Goal: Transaction & Acquisition: Purchase product/service

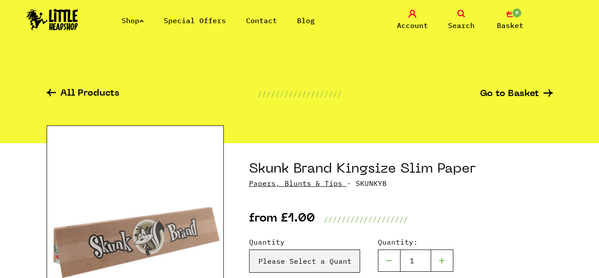
click at [129, 18] on link "Shop" at bounding box center [133, 20] width 22 height 9
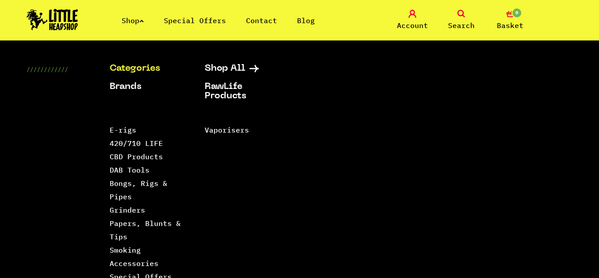
scroll to position [533, 0]
click at [127, 220] on link "Papers, Blunts & Tips" at bounding box center [145, 230] width 71 height 22
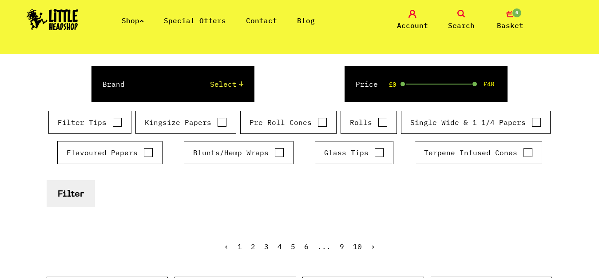
scroll to position [133, 0]
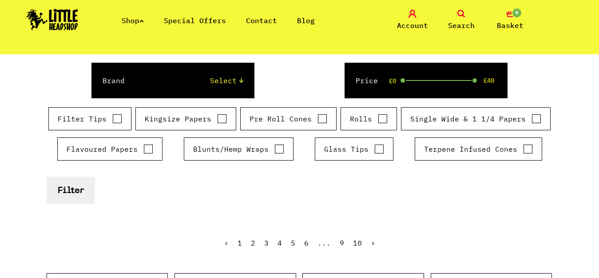
click at [148, 149] on input "Flavoured Papers" at bounding box center [149, 148] width 10 height 9
checkbox input "true"
click at [223, 119] on input "Kingsize Papers" at bounding box center [222, 118] width 10 height 9
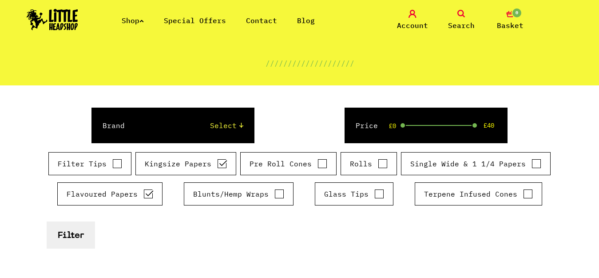
scroll to position [89, 0]
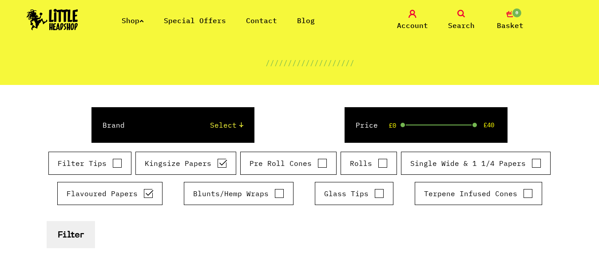
click at [221, 162] on input "Kingsize Papers" at bounding box center [222, 163] width 10 height 9
checkbox input "false"
click at [407, 124] on div "£2 £34" at bounding box center [441, 124] width 72 height 1
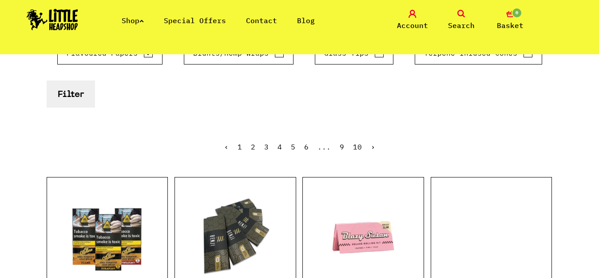
scroll to position [222, 0]
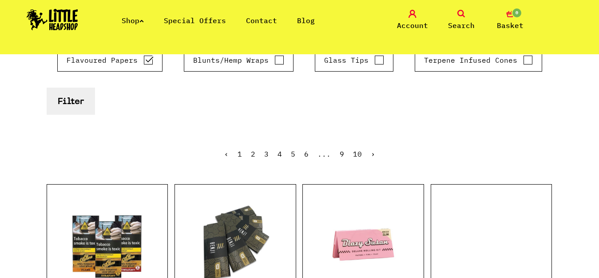
click at [253, 153] on link "2" at bounding box center [253, 153] width 4 height 9
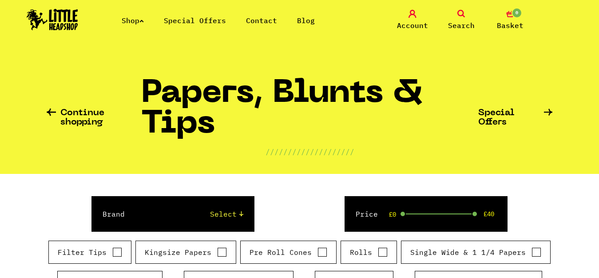
click at [460, 24] on span "Search" at bounding box center [461, 25] width 27 height 11
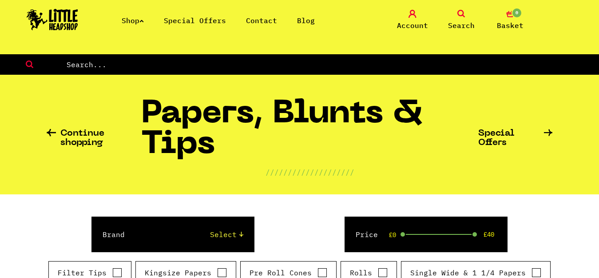
click at [111, 67] on input "text" at bounding box center [333, 65] width 534 height 12
type input "skunk flavuored papers"
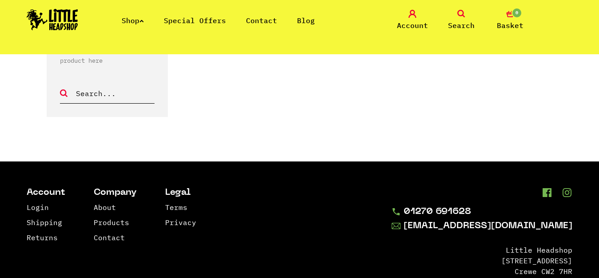
scroll to position [89, 0]
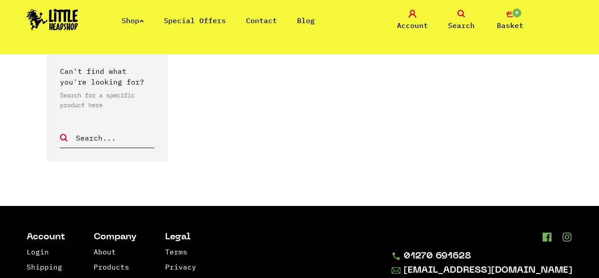
click at [80, 138] on input "text" at bounding box center [115, 138] width 80 height 12
type input "skunk flavuored papers"
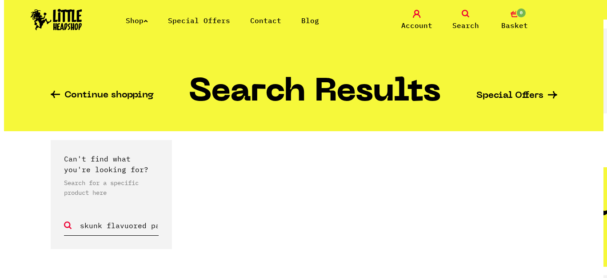
scroll to position [0, 0]
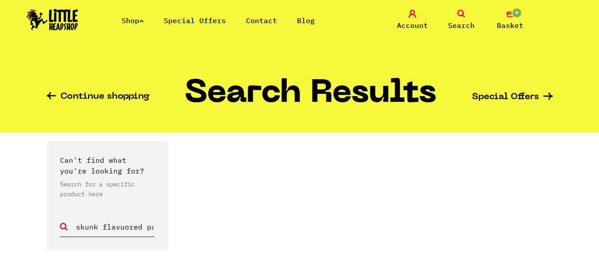
click at [218, 22] on link "Special Offers" at bounding box center [195, 20] width 62 height 9
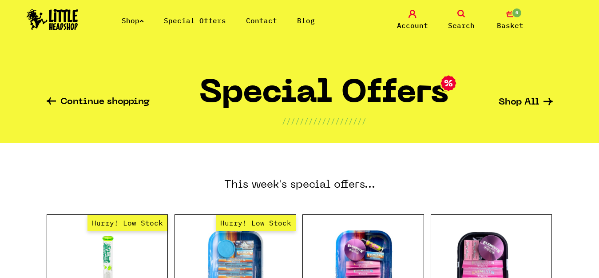
click at [136, 19] on link "Shop" at bounding box center [133, 20] width 22 height 9
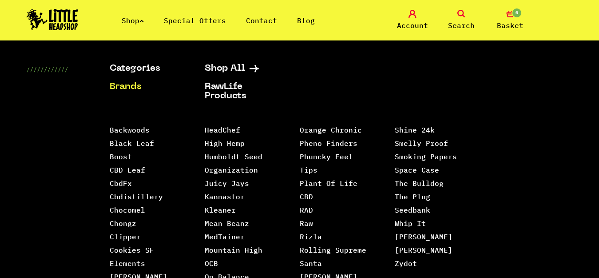
scroll to position [830, 0]
click at [395, 161] on link "Smoking Papers" at bounding box center [426, 156] width 62 height 9
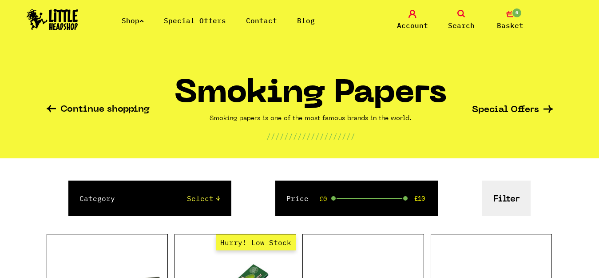
click at [107, 196] on label "Category" at bounding box center [98, 198] width 36 height 11
click at [133, 196] on select "Select Papers, Blunts & Tips" at bounding box center [177, 198] width 88 height 11
click at [208, 197] on select "Select Papers, Blunts & Tips" at bounding box center [177, 198] width 88 height 11
select select "1"
click at [133, 193] on select "Select Papers, Blunts & Tips" at bounding box center [177, 198] width 88 height 11
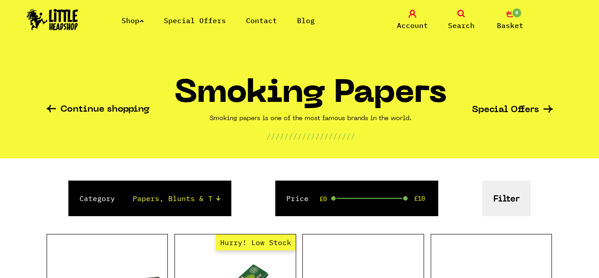
click at [365, 197] on div "Price £0 £10" at bounding box center [357, 198] width 163 height 36
click at [340, 196] on div "Price £0 £10" at bounding box center [357, 198] width 163 height 36
click at [340, 197] on div "Price £0 £10" at bounding box center [357, 198] width 163 height 36
drag, startPoint x: 332, startPoint y: 196, endPoint x: 340, endPoint y: 197, distance: 7.2
click at [340, 197] on div "Price £0 £10" at bounding box center [357, 198] width 163 height 36
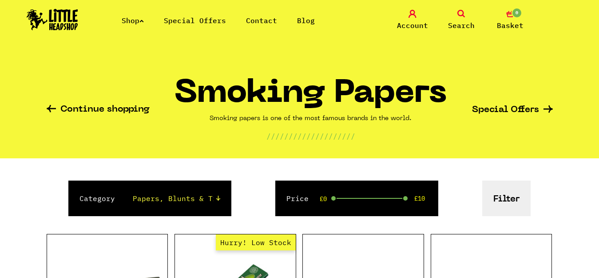
click at [343, 198] on div at bounding box center [372, 198] width 72 height 1
click at [304, 198] on label "Price" at bounding box center [298, 198] width 22 height 11
click at [465, 24] on span "Search" at bounding box center [461, 25] width 27 height 11
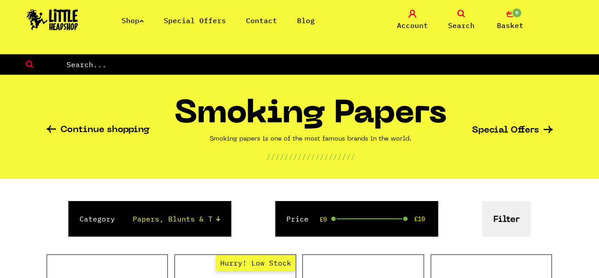
click at [132, 66] on input "text" at bounding box center [333, 65] width 534 height 12
type input "skunk brand"
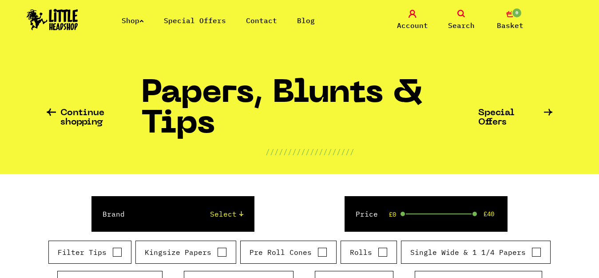
scroll to position [222, 0]
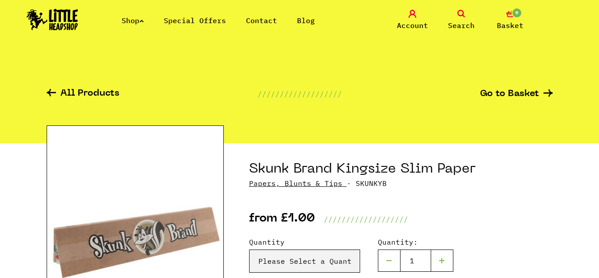
scroll to position [533, 0]
